Goal: Task Accomplishment & Management: Manage account settings

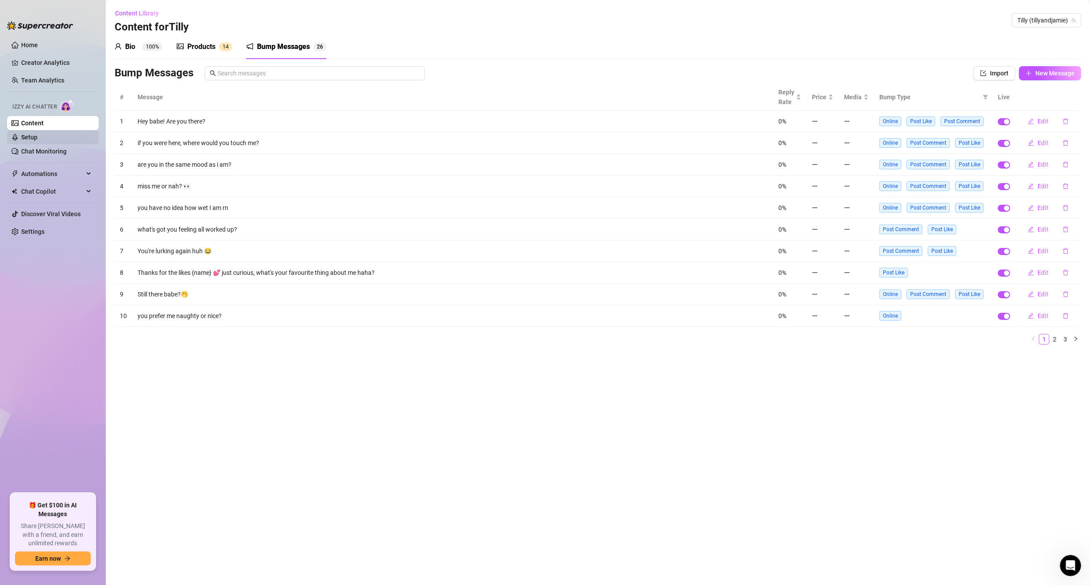
scroll to position [110, 0]
click at [37, 137] on link "Setup" at bounding box center [29, 137] width 16 height 7
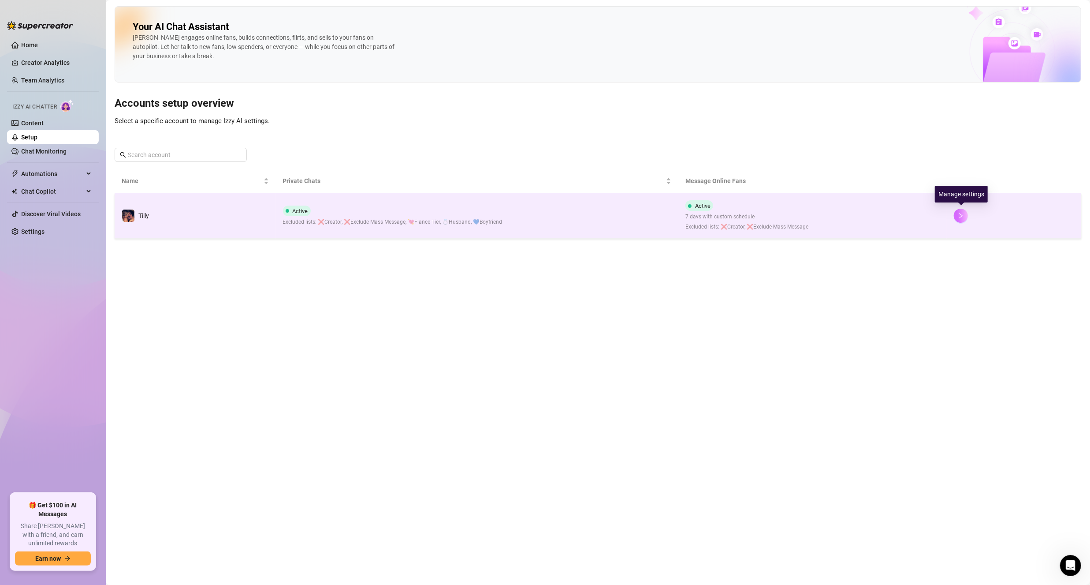
click at [962, 210] on button "button" at bounding box center [961, 216] width 14 height 14
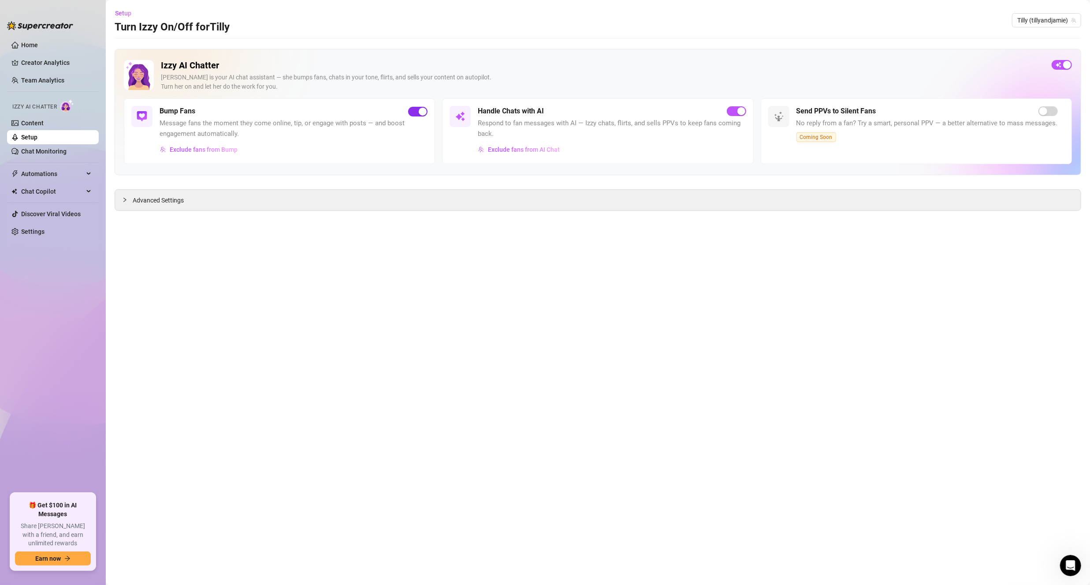
click at [420, 109] on div "button" at bounding box center [423, 112] width 8 height 8
click at [738, 110] on div "button" at bounding box center [742, 111] width 8 height 8
click at [45, 69] on link "Creator Analytics" at bounding box center [56, 63] width 71 height 14
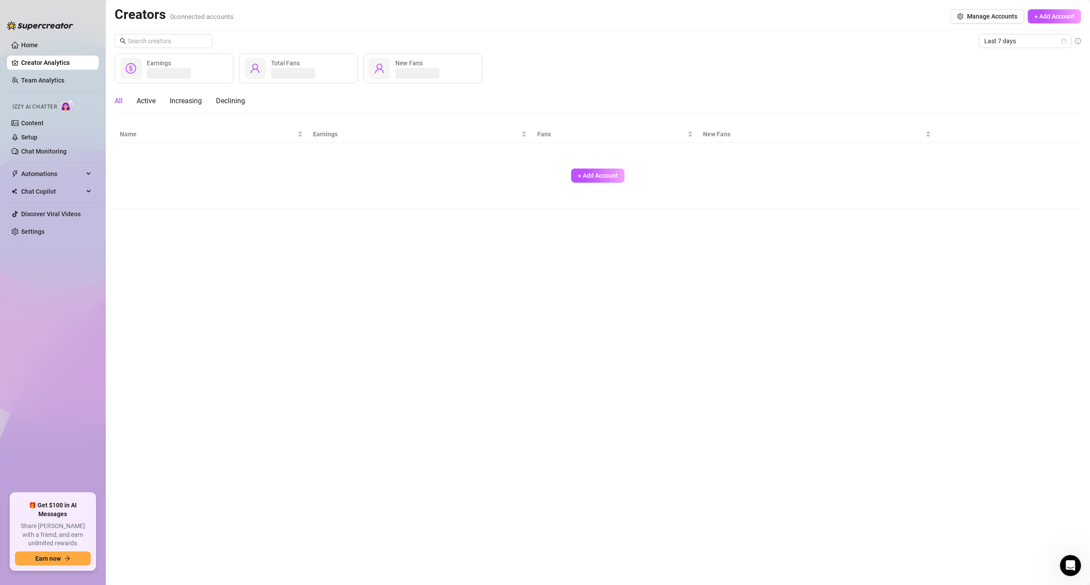
click at [52, 62] on link "Creator Analytics" at bounding box center [56, 63] width 71 height 14
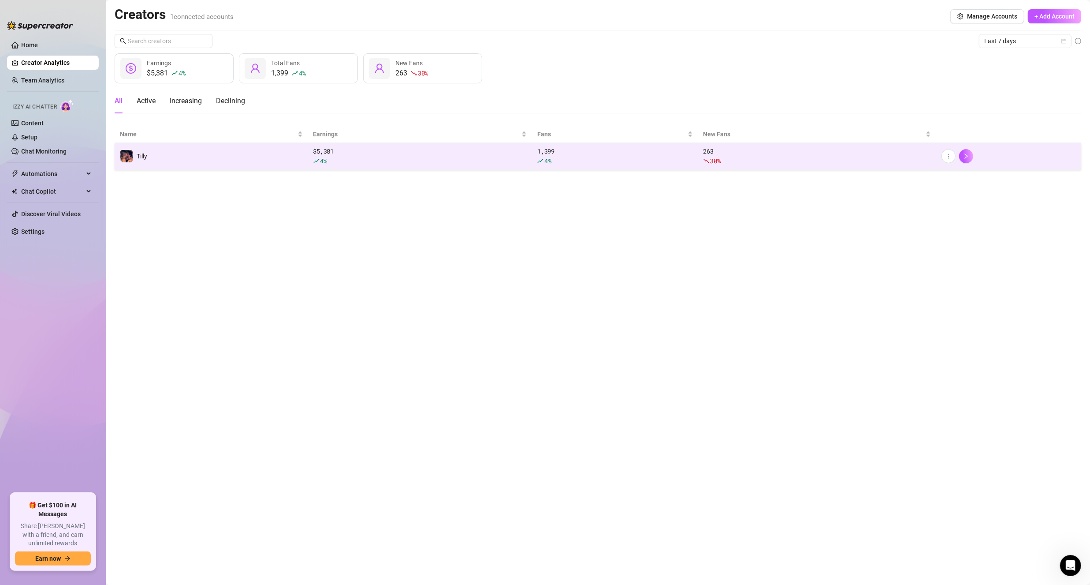
click at [585, 158] on div "4 %" at bounding box center [615, 161] width 155 height 10
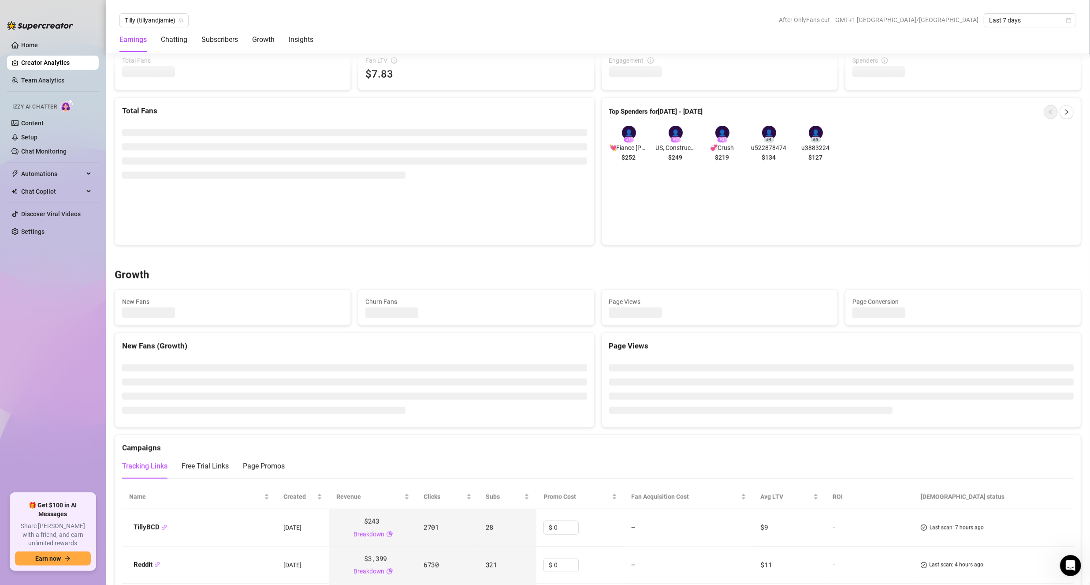
scroll to position [514, 0]
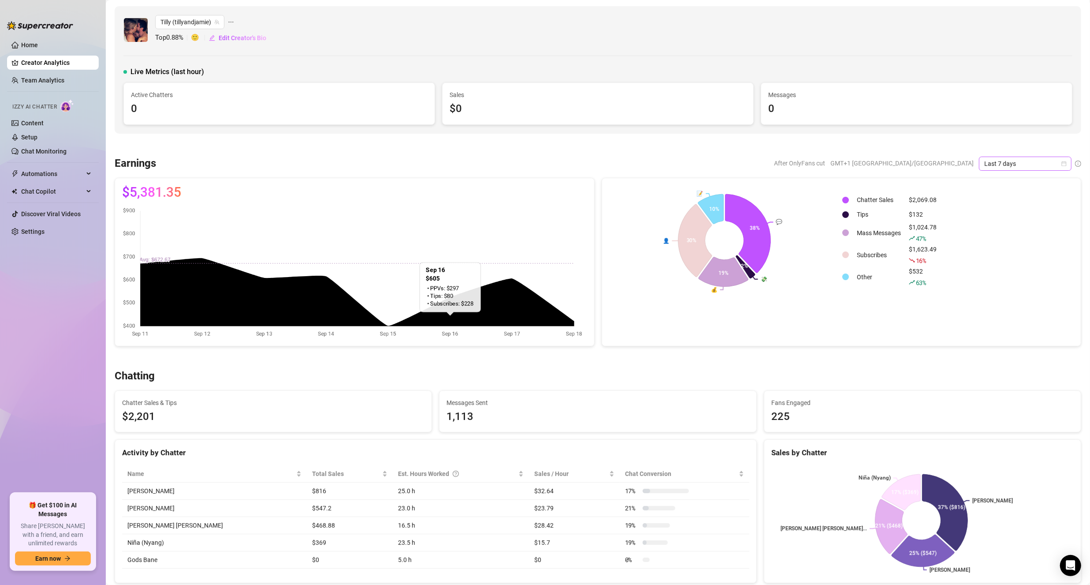
click at [1020, 166] on span "Last 7 days" at bounding box center [1026, 163] width 82 height 13
click at [1003, 220] on div "Last 90 days" at bounding box center [1018, 223] width 78 height 10
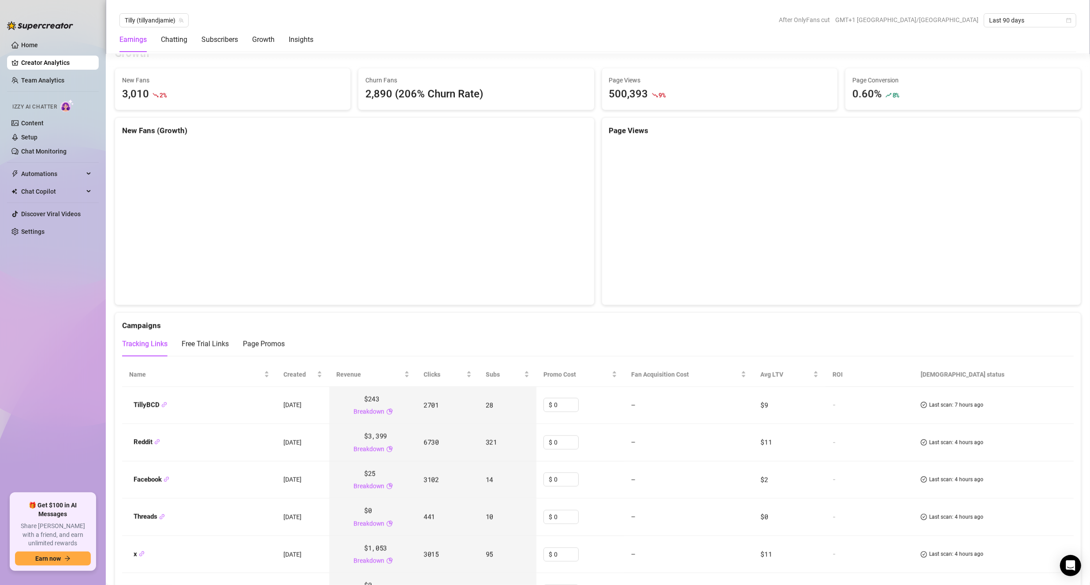
scroll to position [623, 0]
